Goal: Transaction & Acquisition: Book appointment/travel/reservation

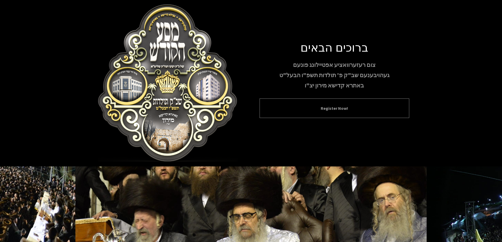
click at [357, 113] on div "Register Now!" at bounding box center [335, 108] width 150 height 19
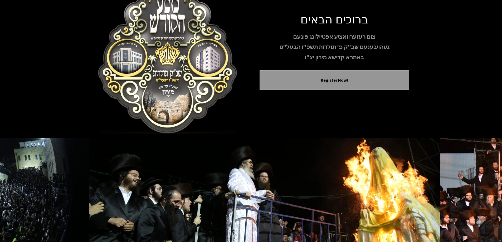
scroll to position [52, 0]
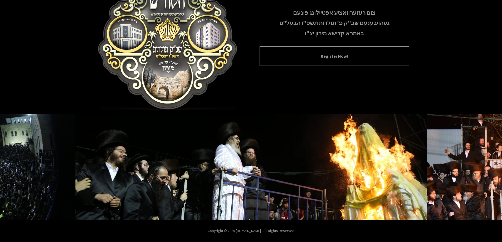
click at [327, 48] on div "Register Now!" at bounding box center [335, 55] width 150 height 19
click at [326, 54] on button "Register Now!" at bounding box center [334, 56] width 136 height 6
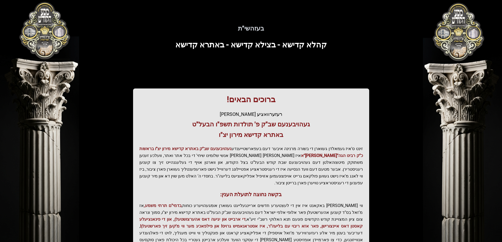
click at [326, 54] on div "בעזהשי"ת קהלא קדישא - בצילא קדישא - באתרא קדישא ברוכים הבאים! רעזערוואציע אפטיי…" at bounding box center [250, 146] width 337 height 266
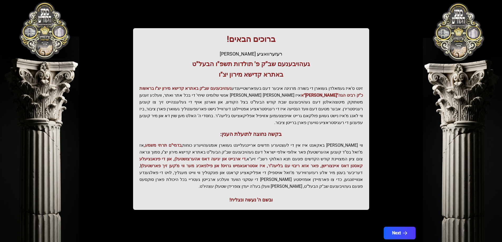
scroll to position [63, 0]
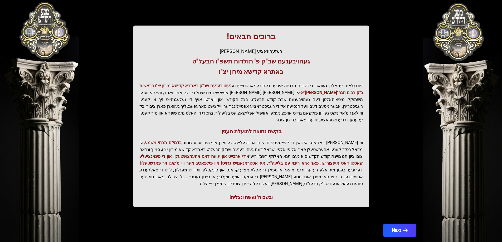
click at [407, 224] on button "Next" at bounding box center [399, 230] width 33 height 13
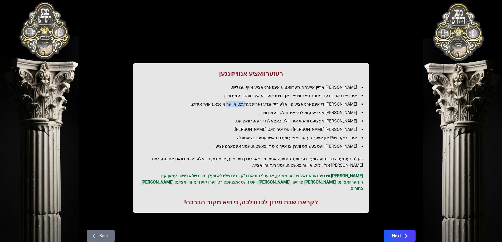
drag, startPoint x: 258, startPoint y: 103, endPoint x: 246, endPoint y: 103, distance: 12.9
click at [246, 103] on li "[PERSON_NAME] די אינפארמאציע פון אלע רייזענדע (אריינגערעכט אייער אינפא.) אויף א…" at bounding box center [253, 104] width 219 height 6
click at [228, 103] on li "[PERSON_NAME] די אינפארמאציע פון אלע רייזענדע (אריינגערעכט אייער אינפא.) אויף א…" at bounding box center [253, 104] width 219 height 6
drag, startPoint x: 353, startPoint y: 115, endPoint x: 252, endPoint y: 112, distance: 101.7
click at [252, 112] on li "[PERSON_NAME] אפציעס, וועלכע איר ווילט רעזערווירן." at bounding box center [253, 113] width 219 height 6
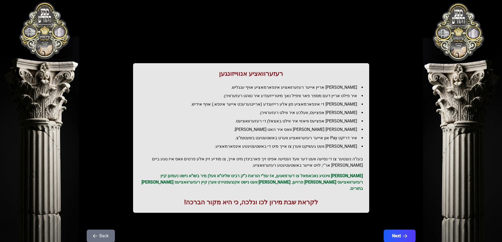
click at [241, 111] on li "[PERSON_NAME] אפציעס, וועלכע איר ווילט רעזערווירן." at bounding box center [253, 113] width 219 height 6
click at [348, 184] on p "[PERSON_NAME] וויכטיג נאכאמאל צו דערמאנען, אז עפ"י הוראת כ"ק רבינו שליט"א וועלן…" at bounding box center [250, 182] width 223 height 19
click at [354, 198] on h1 "לקראת שבת מירון לכו ונלכה, כי היא מקור הברכה!" at bounding box center [250, 202] width 223 height 8
click at [397, 232] on button "Next" at bounding box center [399, 235] width 33 height 13
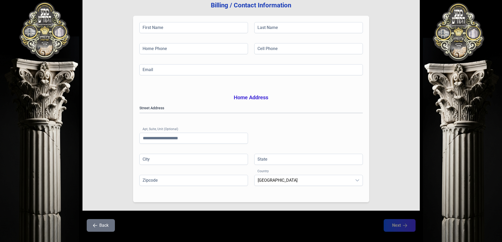
scroll to position [84, 0]
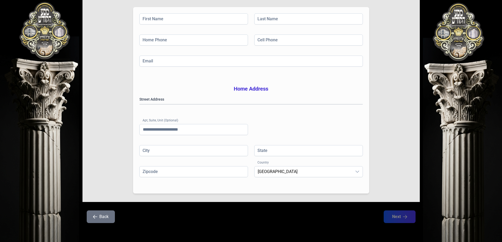
click at [474, 62] on div "בעזהשי"ת [PHONE_NUMBER] Billing / Contact Information First Name Last Name Home…" at bounding box center [251, 83] width 502 height 318
drag, startPoint x: 473, startPoint y: 77, endPoint x: 460, endPoint y: 148, distance: 71.6
click at [467, 138] on div "בעזהשי"ת [PHONE_NUMBER] Billing / Contact Information First Name Last Name Home…" at bounding box center [251, 83] width 502 height 318
drag, startPoint x: 457, startPoint y: 152, endPoint x: 462, endPoint y: 163, distance: 11.6
click at [457, 153] on div "בעזהשי"ת [PHONE_NUMBER] Billing / Contact Information First Name Last Name Home…" at bounding box center [251, 83] width 502 height 318
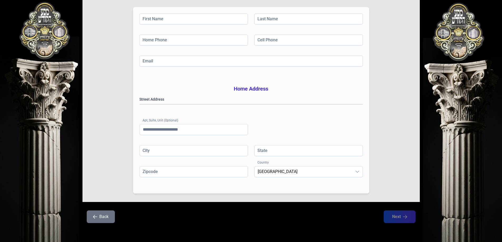
click at [472, 178] on div "בעזהשי"ת [PHONE_NUMBER] Billing / Contact Information First Name Last Name Home…" at bounding box center [251, 83] width 502 height 318
click at [140, 104] on gmp-place-autocomplete at bounding box center [140, 104] width 0 height 0
drag, startPoint x: 253, startPoint y: 114, endPoint x: 250, endPoint y: 123, distance: 9.5
click at [252, 117] on div "Street Address [GEOGRAPHIC_DATA] (Optional)" at bounding box center [250, 121] width 223 height 48
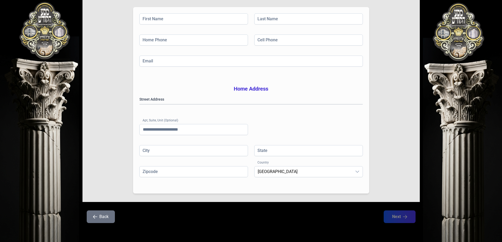
scroll to position [0, 0]
